Goal: Task Accomplishment & Management: Complete application form

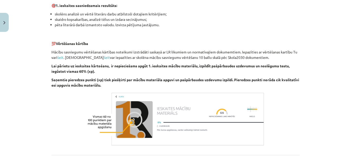
scroll to position [385, 0]
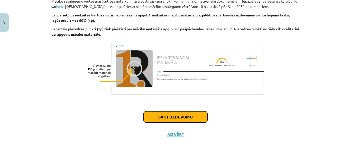
click at [180, 118] on button "Sākt uzdevumu" at bounding box center [176, 116] width 64 height 11
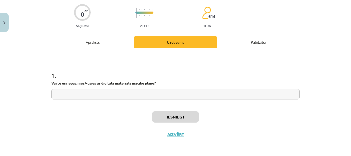
scroll to position [13, 0]
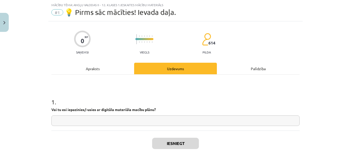
click at [188, 117] on input "text" at bounding box center [175, 120] width 248 height 11
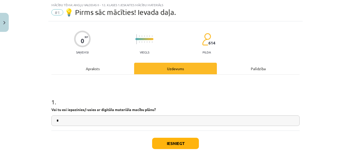
click at [188, 117] on input "*" at bounding box center [175, 120] width 248 height 11
type input "**"
click at [184, 140] on button "Iesniegt" at bounding box center [175, 143] width 47 height 11
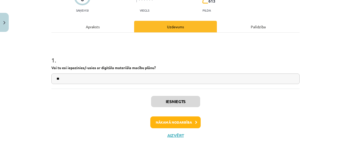
scroll to position [56, 0]
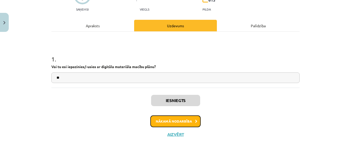
click at [190, 119] on button "Nākamā nodarbība" at bounding box center [175, 121] width 50 height 12
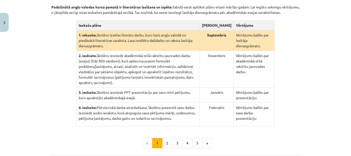
scroll to position [131, 0]
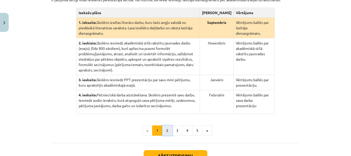
click at [165, 125] on button "2" at bounding box center [167, 130] width 10 height 10
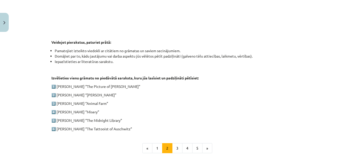
scroll to position [232, 0]
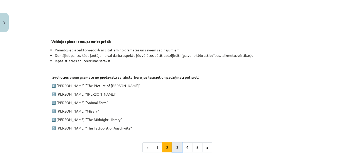
click at [178, 146] on button "3" at bounding box center [177, 147] width 10 height 10
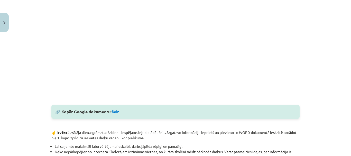
scroll to position [214, 0]
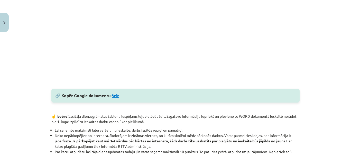
click at [116, 95] on link "šeit" at bounding box center [115, 95] width 7 height 5
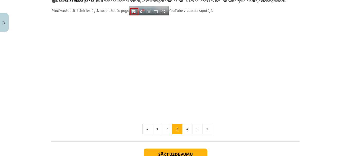
scroll to position [462, 0]
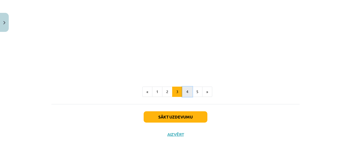
click at [186, 92] on button "4" at bounding box center [187, 92] width 10 height 10
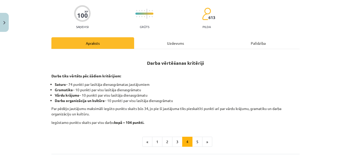
scroll to position [57, 0]
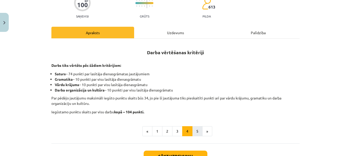
click at [195, 136] on div "Darba vērtēšanas kritēriji Darbs tiks vērtēts pēc šādiem kritērijiem: Saturs – …" at bounding box center [175, 91] width 248 height 105
click at [195, 133] on button "5" at bounding box center [197, 131] width 10 height 10
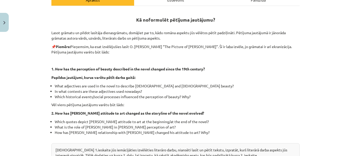
scroll to position [86, 0]
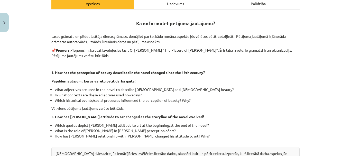
click at [309, 91] on div "Mācību tēma: Angļu valodas ii - 12. klases 1.ieskaites mācību materiāls #2 📝 Tē…" at bounding box center [175, 78] width 351 height 156
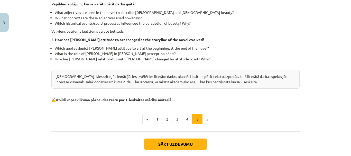
scroll to position [164, 0]
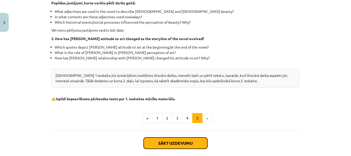
click at [187, 146] on button "Sākt uzdevumu" at bounding box center [176, 142] width 64 height 11
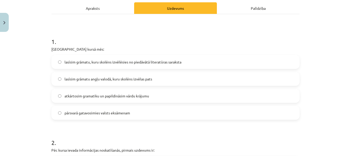
scroll to position [85, 0]
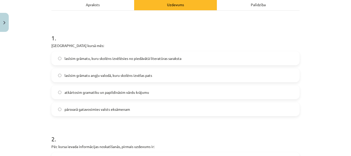
click at [196, 58] on label "lasīsim grāmatu, kuru skolēns izvēlēsies no piedāvātā literatūras saraksta" at bounding box center [175, 58] width 247 height 13
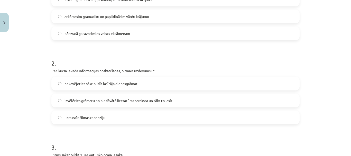
scroll to position [171, 0]
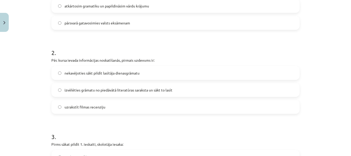
click at [141, 90] on span "izvēlēties grāmatu no piedāvātā literatūras saraksta un sākt to lasīt" at bounding box center [118, 89] width 108 height 5
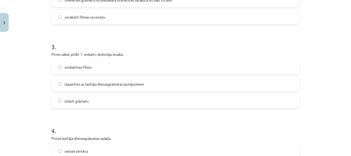
scroll to position [259, 0]
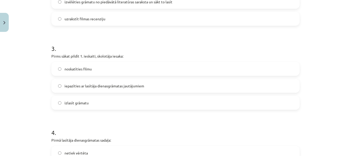
click at [128, 85] on span "iepazīties ar lasītāja dienasgrāmatas jautājumiem" at bounding box center [104, 85] width 80 height 5
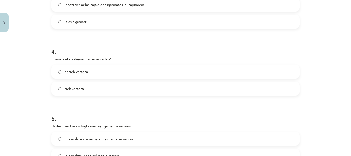
scroll to position [344, 0]
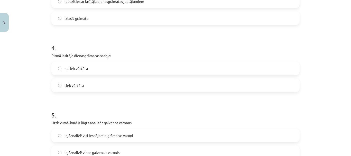
click at [158, 87] on label "tiek vērtēta" at bounding box center [175, 85] width 247 height 13
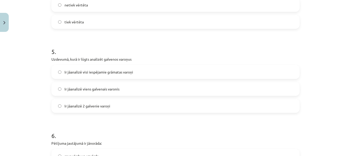
scroll to position [414, 0]
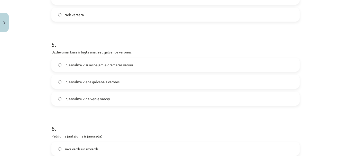
click at [173, 100] on label "Ir jāanalizē 2 galvenie varoņi" at bounding box center [175, 98] width 247 height 13
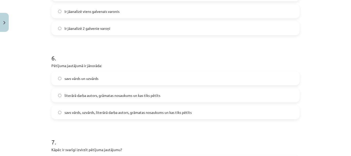
scroll to position [490, 0]
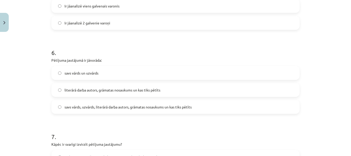
click at [204, 89] on label "literārā darba autors, grāmatas nosaukums un kas tiks pētīts" at bounding box center [175, 89] width 247 height 13
click at [278, 112] on label "savs vārds, uzvārds, literārā darba autors, grāmatas nosaukums un kas tiks pētī…" at bounding box center [175, 106] width 247 height 13
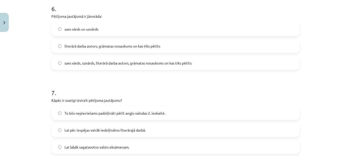
scroll to position [568, 0]
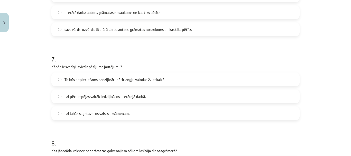
click at [216, 79] on label "To būs nepieciešams padziļināti pētīt angļu valodas 2. ieskaitē." at bounding box center [175, 79] width 247 height 13
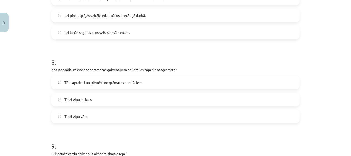
scroll to position [668, 0]
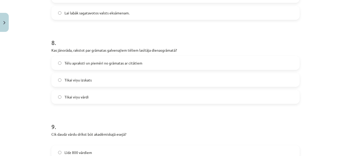
click at [140, 60] on span "Tēlu apraksti un piemēri no grāmatas ar citātiem" at bounding box center [103, 62] width 78 height 5
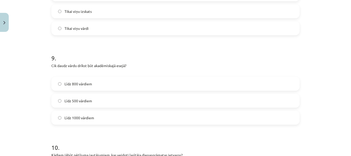
scroll to position [749, 0]
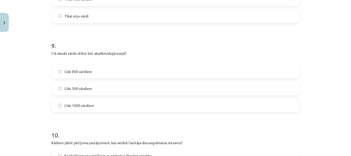
click at [186, 77] on label "Līdz 800 vārdiem" at bounding box center [175, 71] width 247 height 13
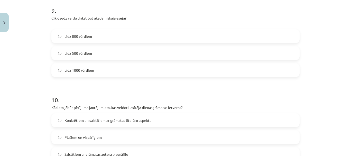
scroll to position [812, 0]
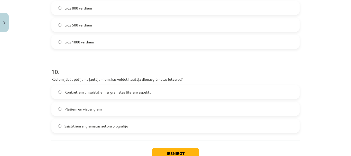
click at [126, 95] on label "Konkrētiem un saistītiem ar grāmatas literāro aspektu" at bounding box center [175, 91] width 247 height 13
click at [171, 150] on button "Iesniegt" at bounding box center [175, 153] width 47 height 11
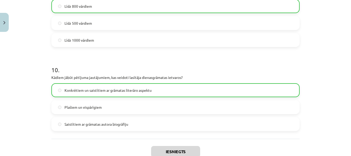
scroll to position [865, 0]
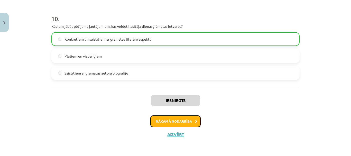
click at [183, 126] on button "Nākamā nodarbība" at bounding box center [175, 121] width 50 height 12
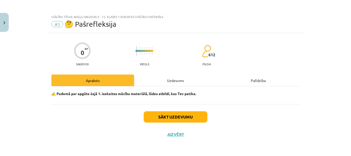
scroll to position [1, 0]
click at [187, 116] on button "Sākt uzdevumu" at bounding box center [176, 116] width 64 height 11
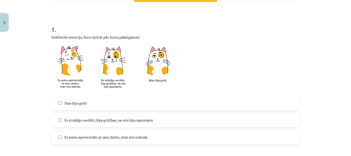
scroll to position [103, 0]
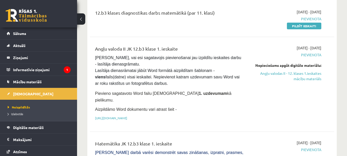
scroll to position [29, 0]
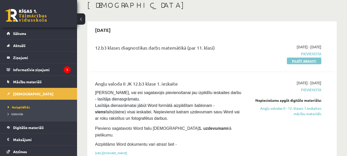
click at [298, 62] on link "Pildīt ieskaiti" at bounding box center [304, 61] width 34 height 7
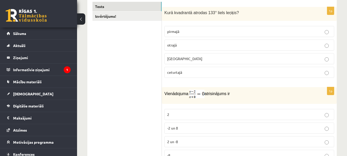
scroll to position [95, 0]
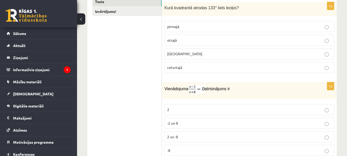
click at [317, 46] on label "otrajā" at bounding box center [249, 40] width 170 height 11
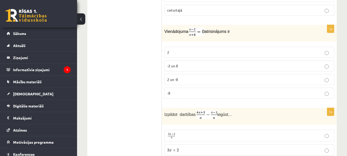
scroll to position [157, 0]
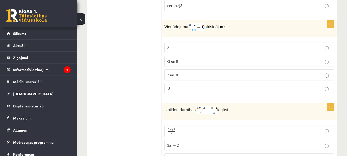
click at [289, 62] on p "-2 un 8" at bounding box center [249, 61] width 164 height 5
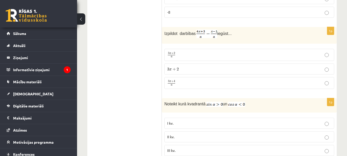
scroll to position [252, 0]
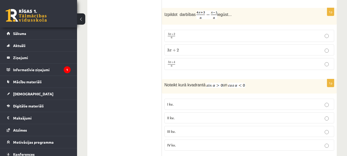
click at [81, 19] on button at bounding box center [81, 18] width 8 height 11
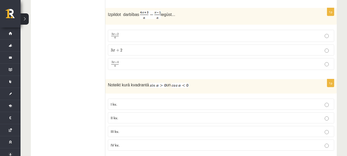
scroll to position [262, 0]
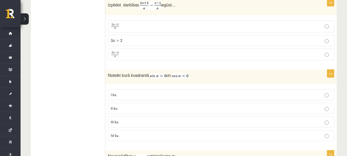
click at [257, 43] on p "3 x + 2 3 x + 2" at bounding box center [221, 40] width 221 height 5
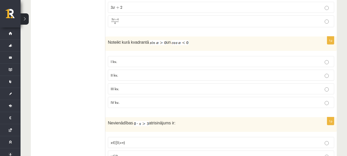
scroll to position [304, 0]
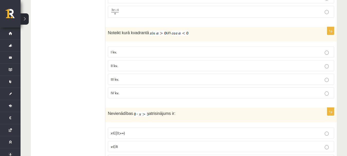
click at [291, 75] on label "III kv." at bounding box center [221, 79] width 226 height 11
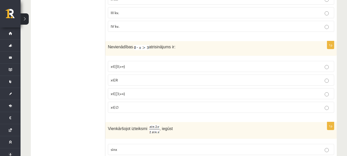
scroll to position [380, 0]
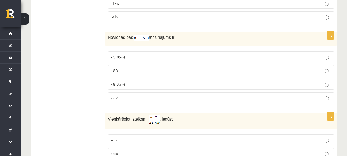
click at [259, 72] on p "x∈R" at bounding box center [221, 70] width 221 height 5
click at [257, 95] on p "x∈∅" at bounding box center [221, 97] width 221 height 5
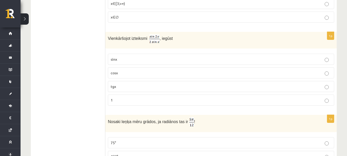
scroll to position [466, 0]
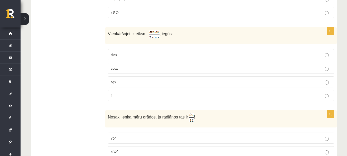
click at [266, 85] on label "tgx" at bounding box center [221, 81] width 226 height 11
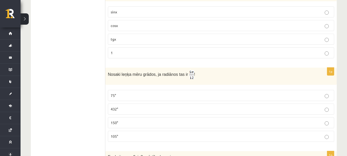
scroll to position [541, 0]
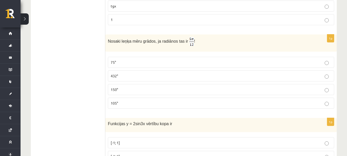
click at [276, 63] on p "75°" at bounding box center [221, 62] width 221 height 5
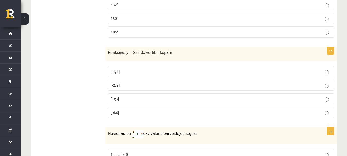
scroll to position [622, 0]
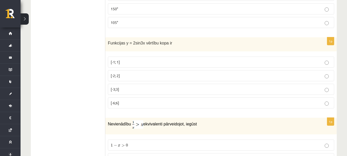
click at [217, 90] on p "[-3;3]" at bounding box center [221, 89] width 221 height 5
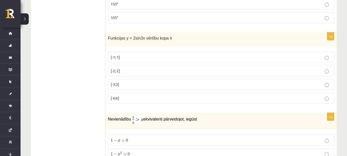
click at [265, 95] on p "[-6;6]" at bounding box center [221, 97] width 221 height 5
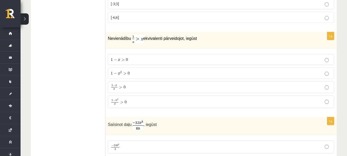
scroll to position [712, 0]
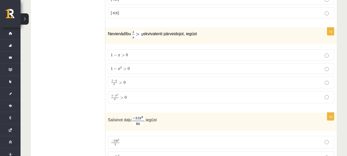
click at [299, 63] on label "1 − x 2 > 0 1 − x 2 > 0" at bounding box center [221, 68] width 226 height 11
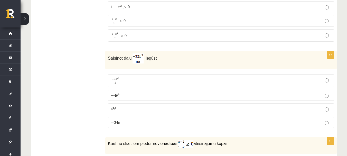
scroll to position [779, 0]
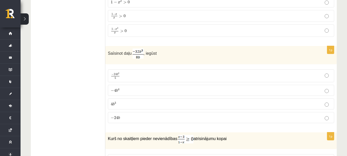
click at [221, 92] on p "− 4 b 4 − 4 b 4" at bounding box center [221, 90] width 221 height 5
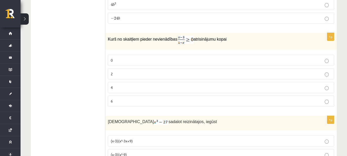
scroll to position [883, 0]
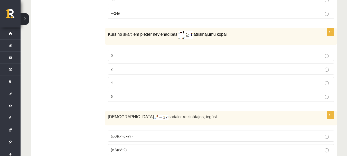
click at [241, 69] on p "2" at bounding box center [221, 68] width 221 height 5
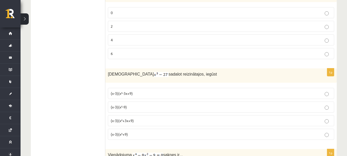
scroll to position [959, 0]
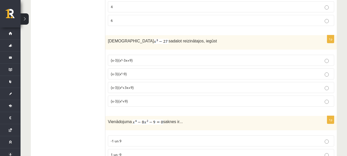
click at [212, 87] on p "(x-3)(x²+3x+9)" at bounding box center [221, 87] width 221 height 5
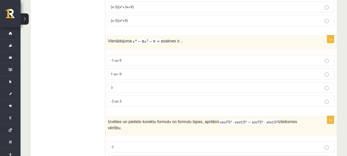
click at [201, 74] on p "1 un -9" at bounding box center [221, 73] width 221 height 5
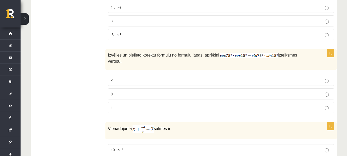
scroll to position [1110, 0]
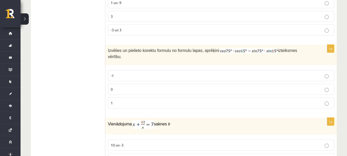
click at [297, 73] on p "-1" at bounding box center [221, 75] width 221 height 5
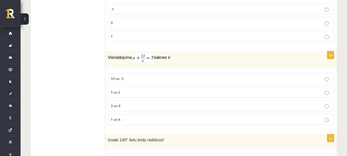
scroll to position [1181, 0]
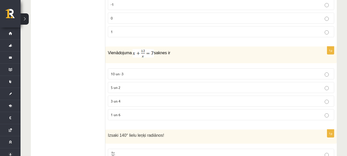
click at [233, 112] on p "1 un 6" at bounding box center [221, 114] width 221 height 5
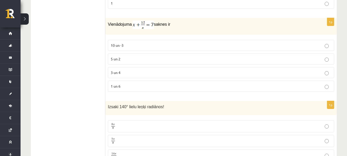
scroll to position [1200, 0]
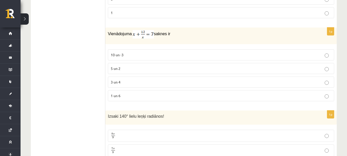
click at [307, 66] on p "5 un 2" at bounding box center [221, 68] width 221 height 5
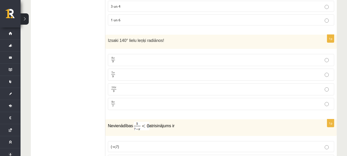
scroll to position [1300, 0]
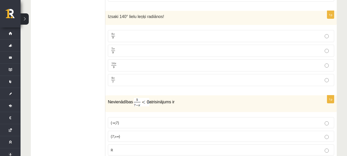
click at [328, 63] on label "14 π 9 14 π 9" at bounding box center [221, 65] width 226 height 12
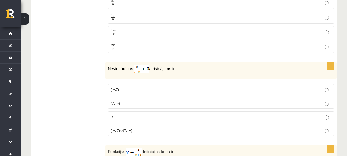
click at [230, 128] on p "(-∞;-7)∪(7;+∞)" at bounding box center [221, 130] width 221 height 5
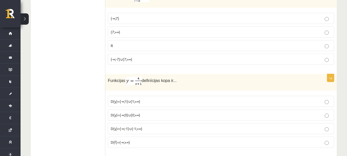
scroll to position [1433, 0]
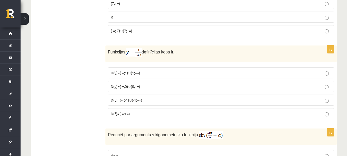
click at [194, 70] on p "D(y)=(-∞;1)∪(1;+∞)" at bounding box center [221, 72] width 221 height 5
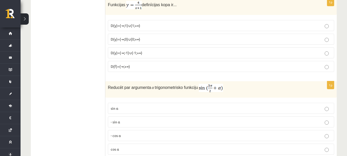
scroll to position [1494, 0]
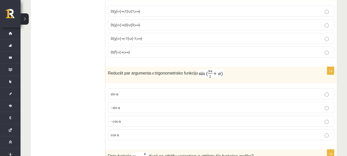
click at [283, 104] on label "- sin ⁡α" at bounding box center [221, 107] width 226 height 11
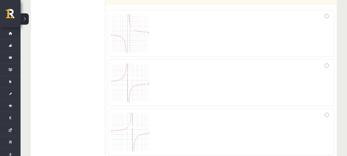
scroll to position [1665, 0]
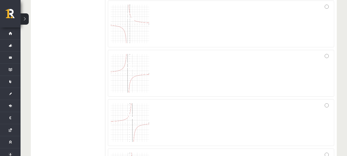
click at [293, 102] on div at bounding box center [221, 122] width 221 height 41
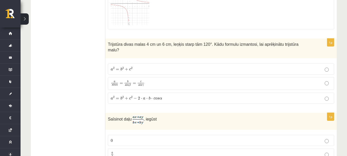
scroll to position [1840, 0]
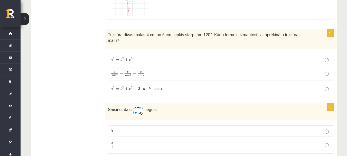
click at [295, 68] on label "a s i n α = b s i n β = c s i n γ a s i n α = b s i n β = c s i n γ" at bounding box center [221, 74] width 226 height 13
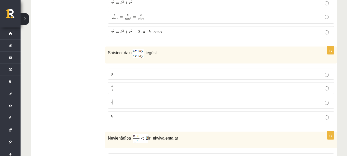
scroll to position [1893, 0]
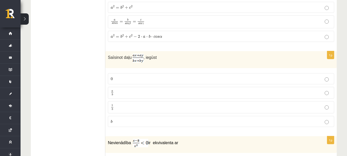
click at [241, 87] on label "a b a b" at bounding box center [221, 93] width 226 height 12
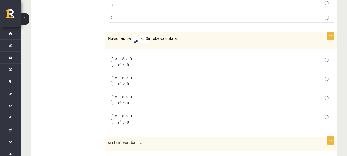
scroll to position [2002, 0]
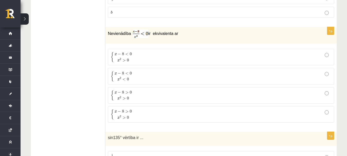
click at [219, 70] on label "{ x − 8 < 0 x 2 < 0 { x − 8 < 0 x 2 < 0" at bounding box center [221, 76] width 226 height 16
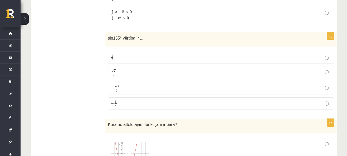
scroll to position [2106, 0]
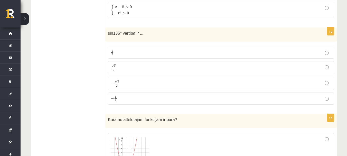
click at [227, 61] on label "√ 2 2 2 2" at bounding box center [221, 67] width 226 height 13
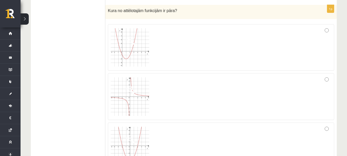
scroll to position [2220, 0]
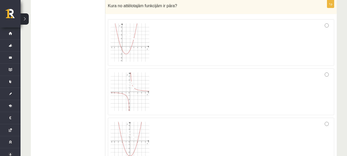
click at [308, 76] on div at bounding box center [221, 91] width 221 height 41
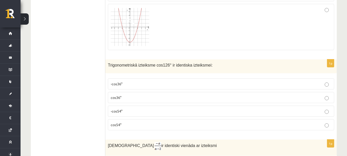
scroll to position [2343, 0]
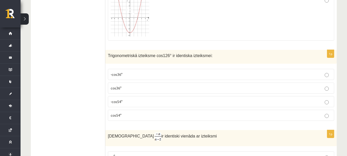
click at [218, 82] on fieldset "-cos36° cos36° -cos54° cos54°" at bounding box center [221, 94] width 226 height 56
click at [217, 82] on label "cos36°" at bounding box center [221, 87] width 226 height 11
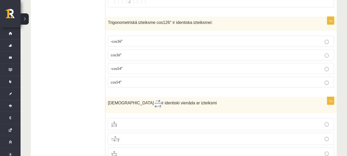
scroll to position [2404, 0]
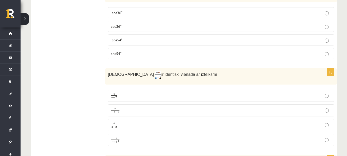
click at [250, 92] on p "a a + 2 a a + 2" at bounding box center [221, 95] width 221 height 6
click at [239, 119] on label "a 2 − a a 2 − a" at bounding box center [221, 125] width 226 height 12
click at [237, 137] on p "− a − a + 2 − a − a + 2" at bounding box center [221, 140] width 221 height 7
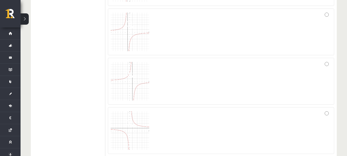
scroll to position [1313, 0]
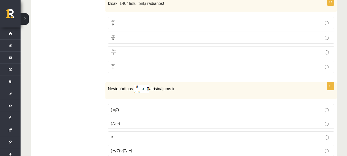
drag, startPoint x: 344, startPoint y: 79, endPoint x: 349, endPoint y: 80, distance: 4.4
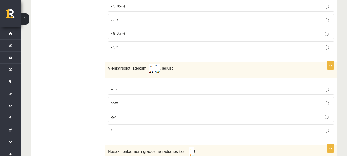
scroll to position [0, 0]
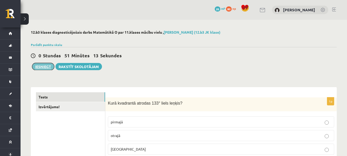
click at [49, 67] on button "Iesniegt" at bounding box center [43, 66] width 22 height 7
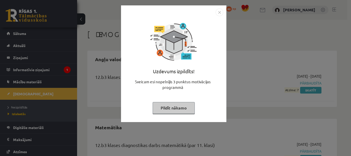
click at [216, 14] on img "Close" at bounding box center [219, 12] width 8 height 8
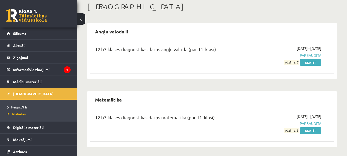
scroll to position [29, 0]
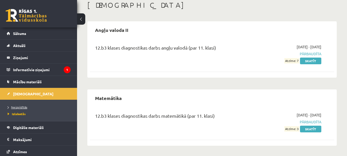
click at [24, 106] on span "Neizpildītās" at bounding box center [18, 107] width 20 height 4
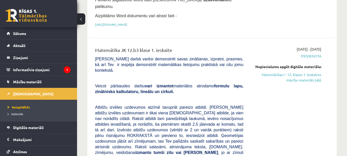
scroll to position [145, 0]
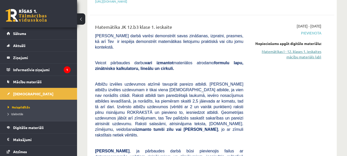
click at [314, 50] on link "Matemātikas I - 12. klases 1. ieskaites mācību materiāls (ab)" at bounding box center [286, 54] width 70 height 11
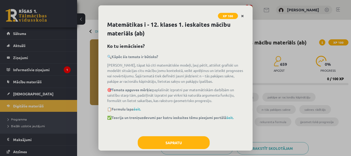
click at [242, 16] on icon "Close" at bounding box center [242, 16] width 3 height 4
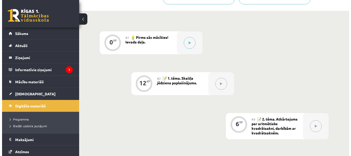
scroll to position [159, 0]
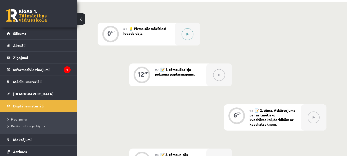
click at [188, 31] on button at bounding box center [188, 34] width 12 height 12
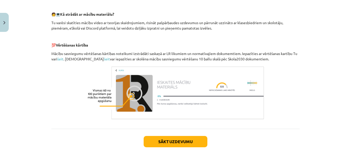
scroll to position [232, 0]
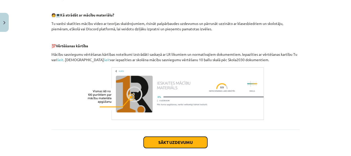
click at [175, 146] on button "Sākt uzdevumu" at bounding box center [176, 142] width 64 height 11
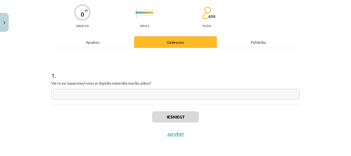
scroll to position [13, 0]
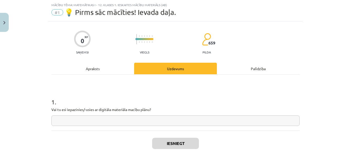
click at [179, 123] on input "text" at bounding box center [175, 120] width 248 height 11
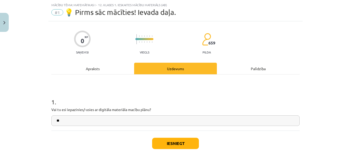
type input "**"
click at [176, 137] on div "Iesniegt Aizvērt" at bounding box center [175, 148] width 248 height 36
click at [182, 143] on button "Iesniegt" at bounding box center [175, 143] width 47 height 11
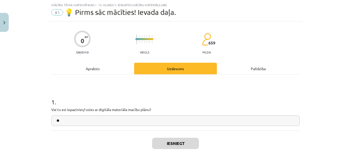
scroll to position [39, 0]
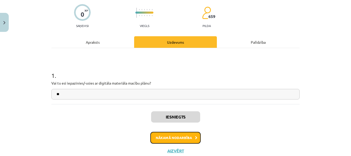
click at [178, 138] on button "Nākamā nodarbība" at bounding box center [175, 138] width 50 height 12
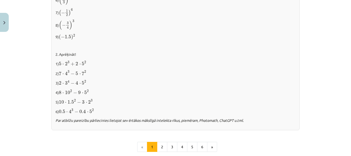
scroll to position [524, 0]
